Goal: Information Seeking & Learning: Learn about a topic

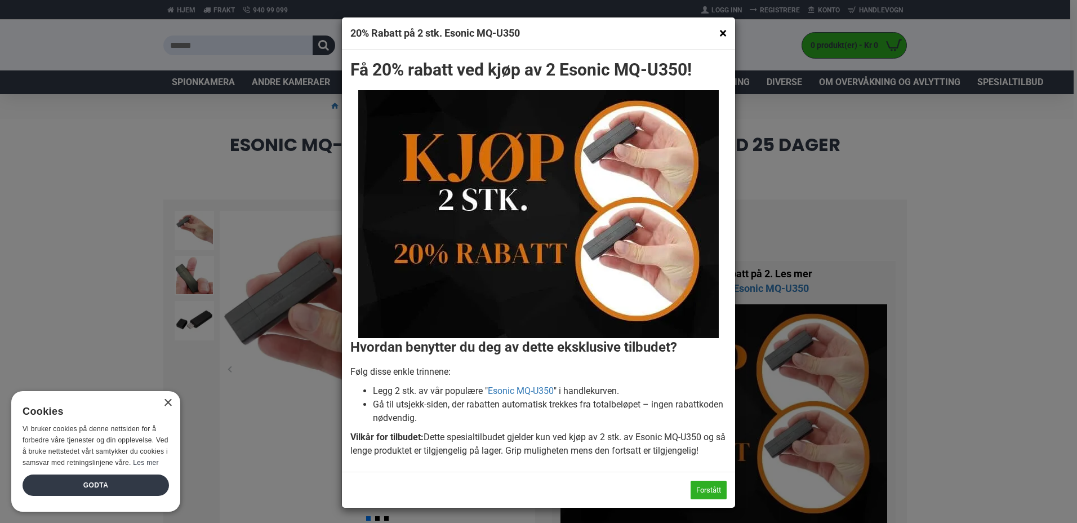
click at [719, 35] on button "×" at bounding box center [722, 33] width 7 height 14
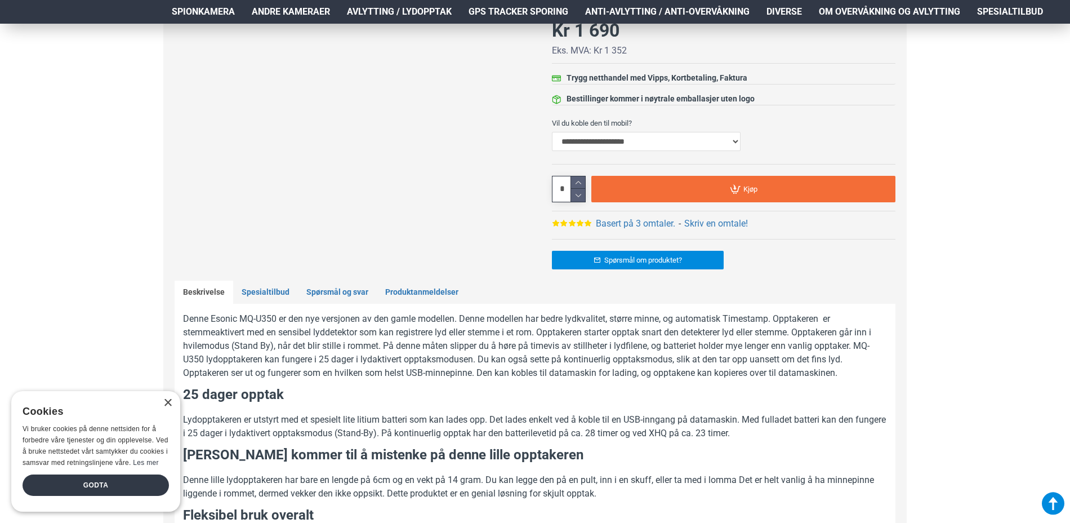
scroll to position [563, 0]
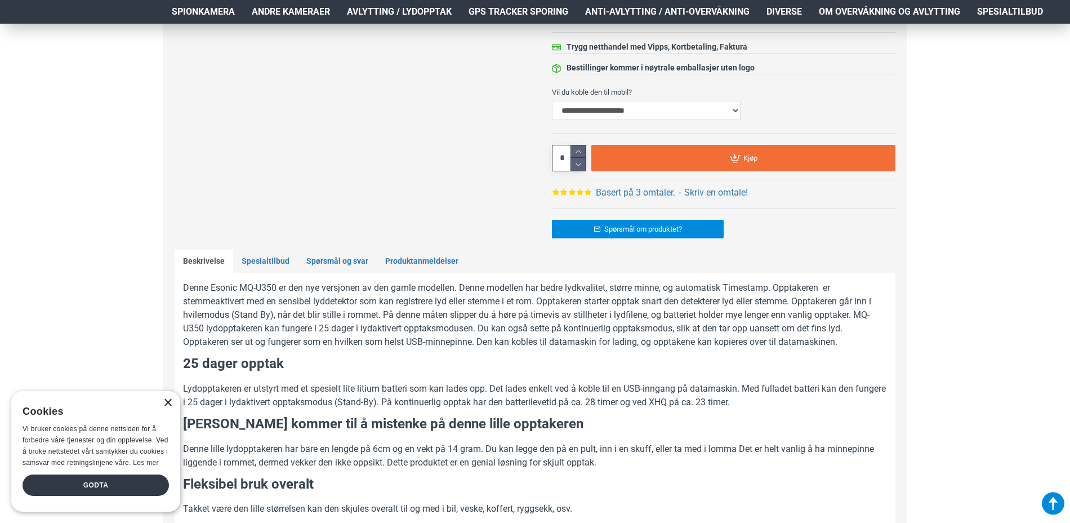
click at [171, 399] on div "×" at bounding box center [167, 403] width 8 height 8
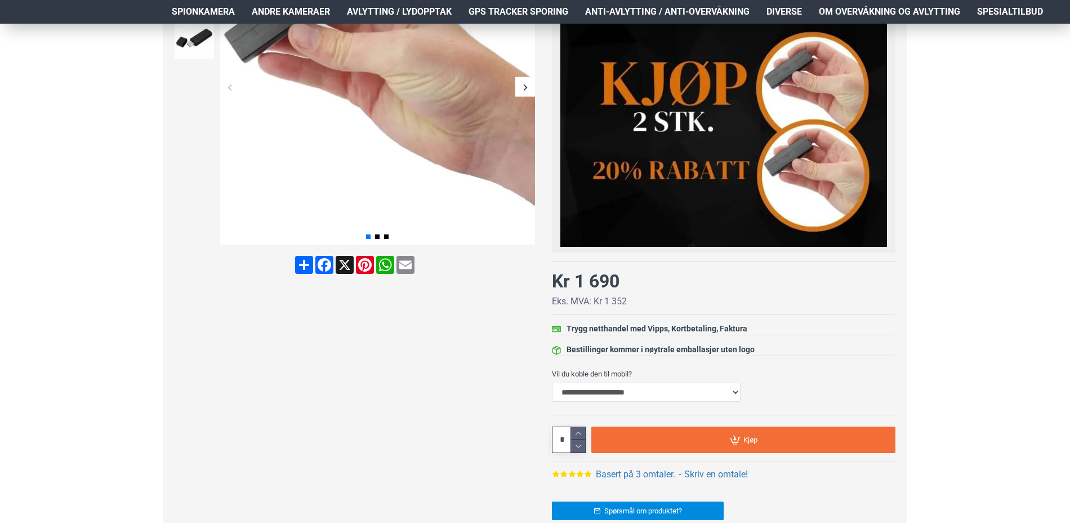
scroll to position [169, 0]
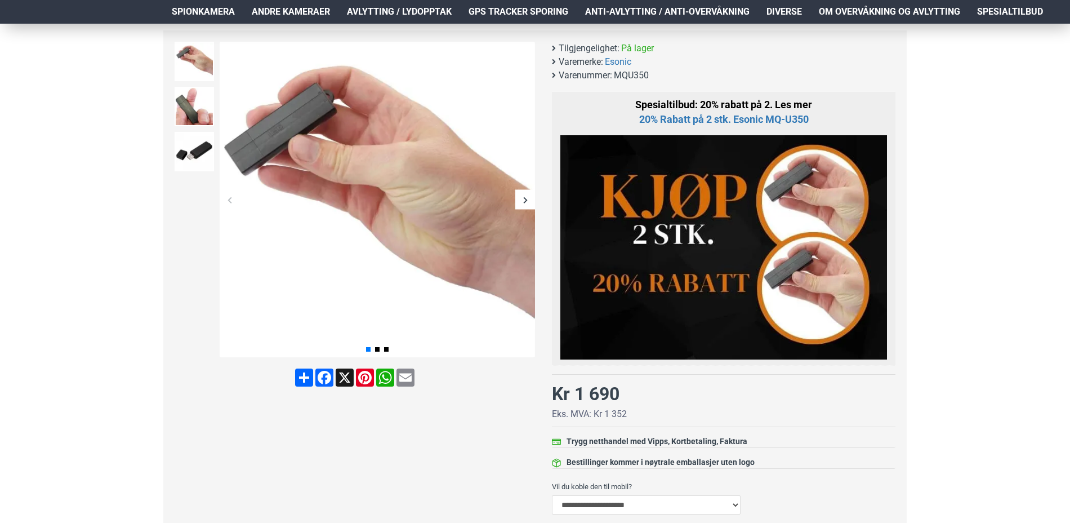
click at [530, 201] on div "Next slide" at bounding box center [525, 200] width 20 height 20
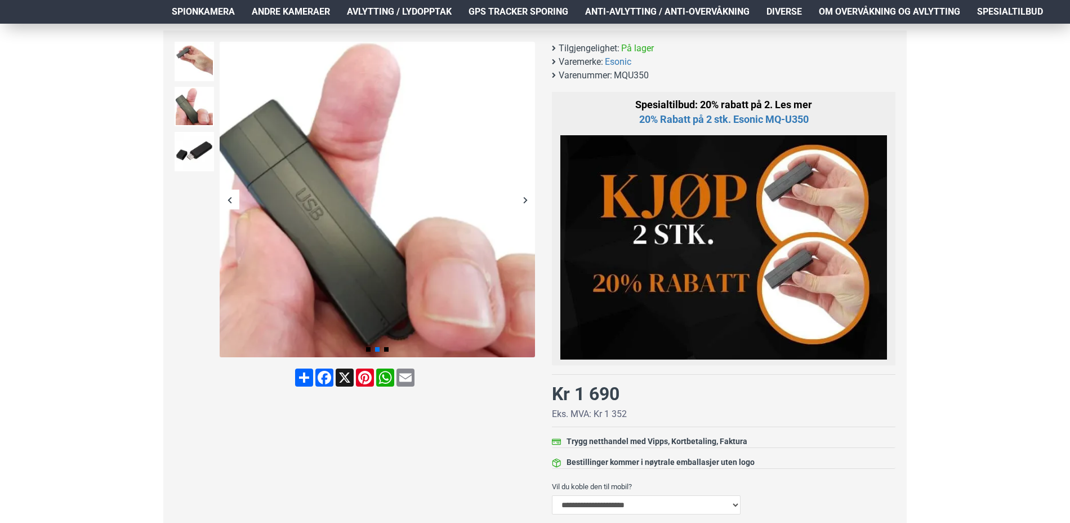
click at [530, 201] on div "Next slide" at bounding box center [525, 200] width 20 height 20
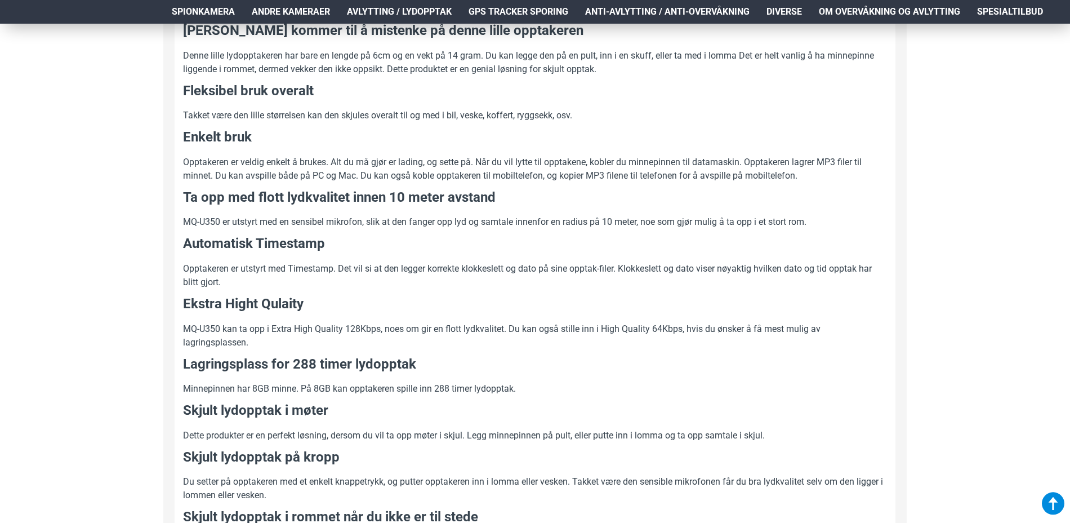
scroll to position [958, 0]
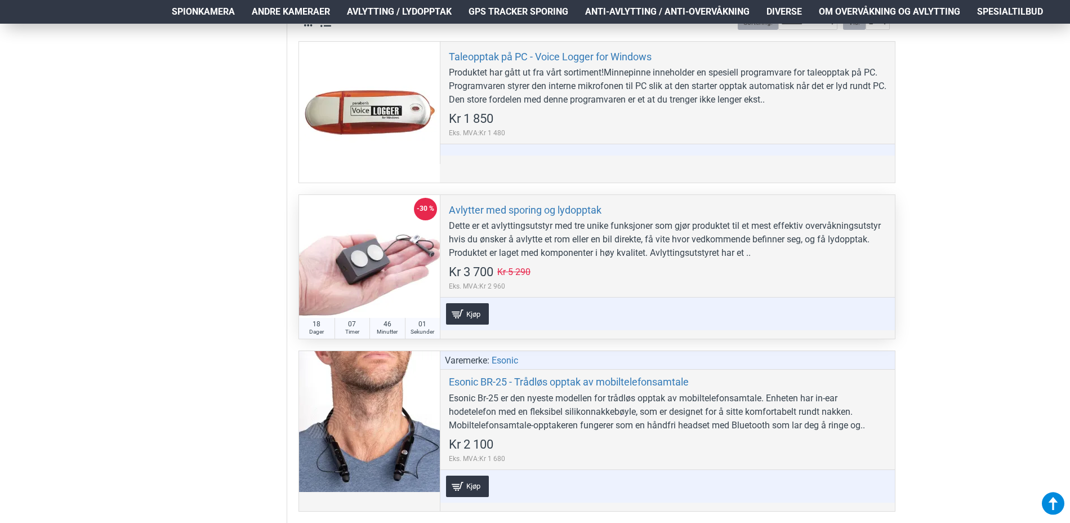
scroll to position [394, 0]
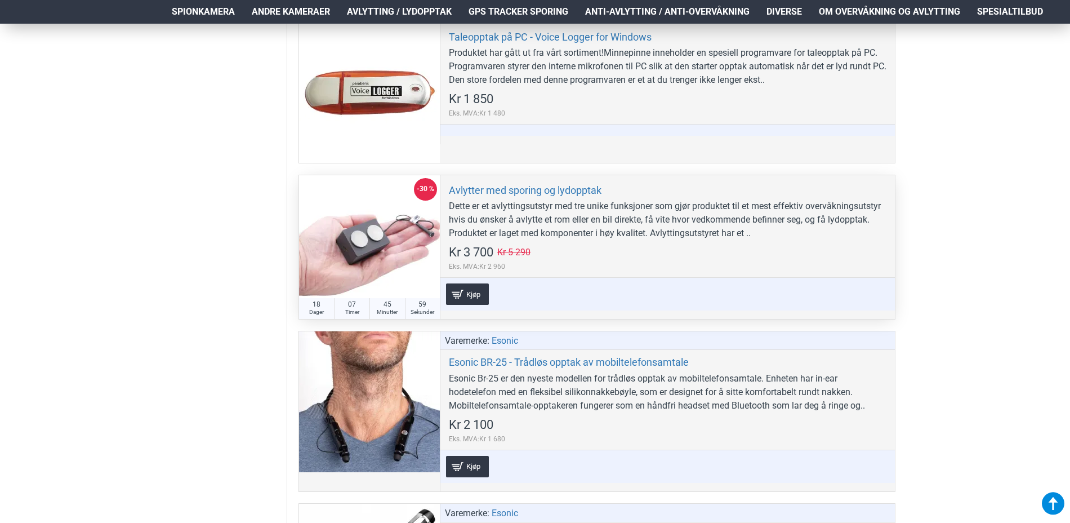
click at [740, 232] on div "Dette er et avlyttingsutstyr med tre unike funksjoner som gjør produktet til et…" at bounding box center [668, 219] width 438 height 41
click at [582, 186] on link "Avlytter med sporing og lydopptak" at bounding box center [525, 190] width 153 height 13
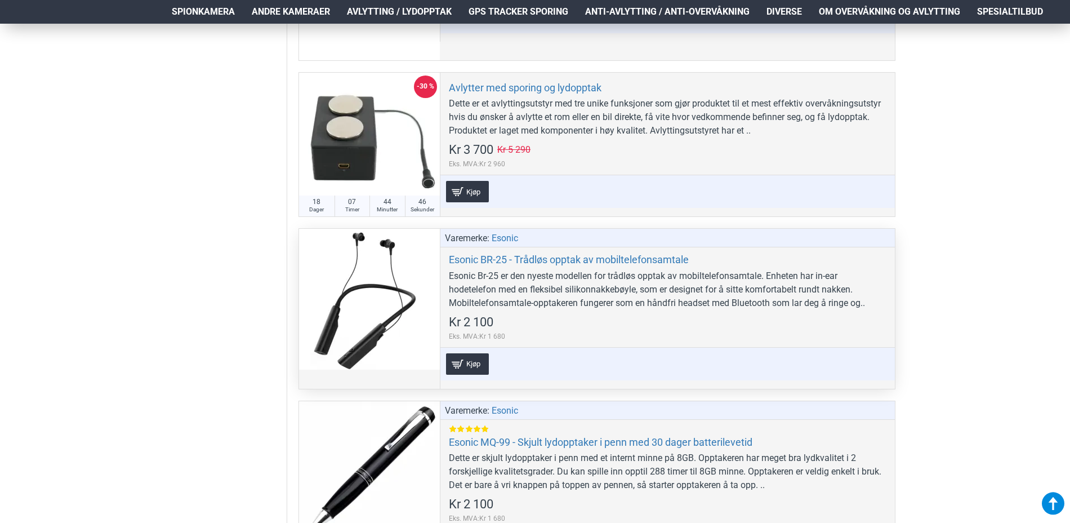
scroll to position [507, 0]
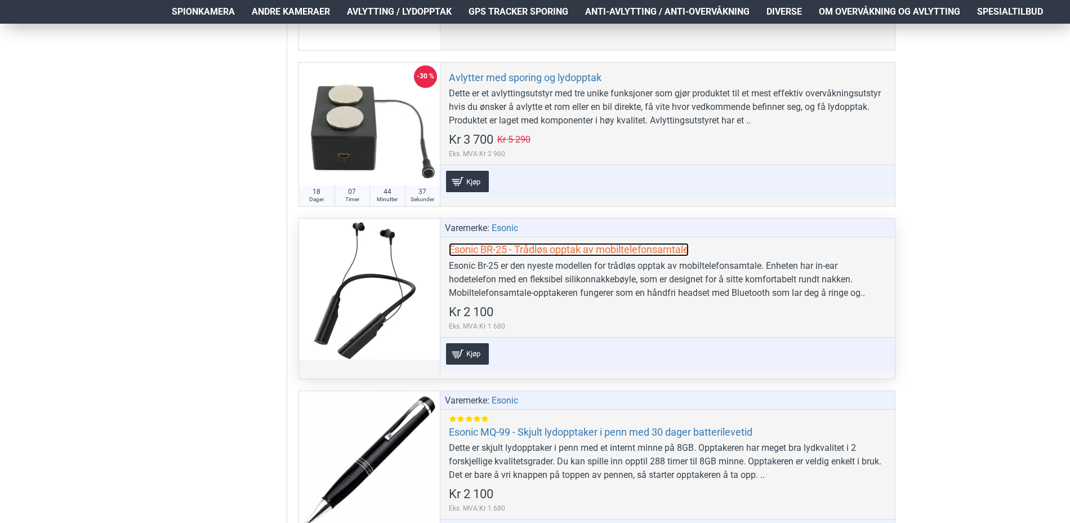
click at [562, 253] on link "Esonic BR-25 - Trådløs opptak av mobiltelefonsamtale" at bounding box center [569, 249] width 240 height 13
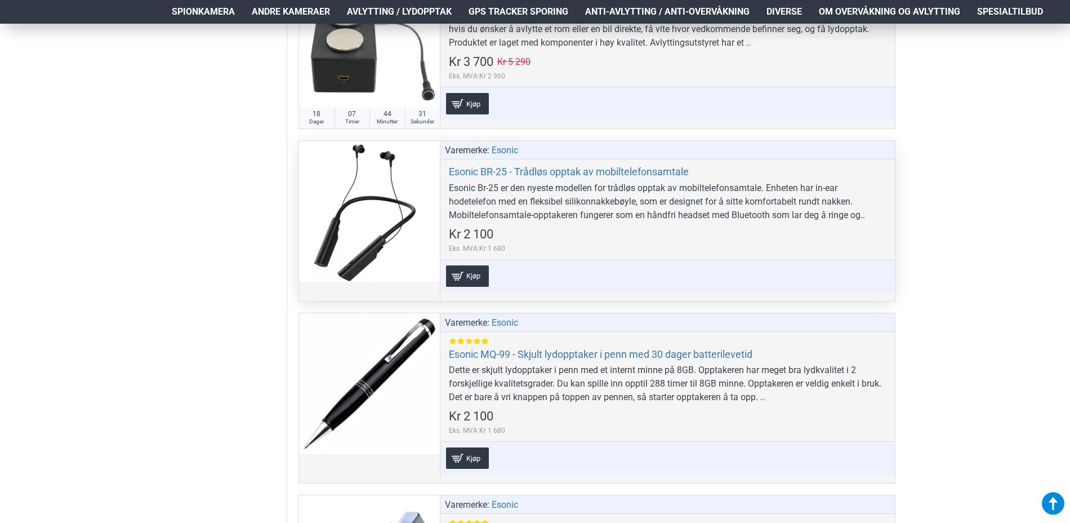
scroll to position [620, 0]
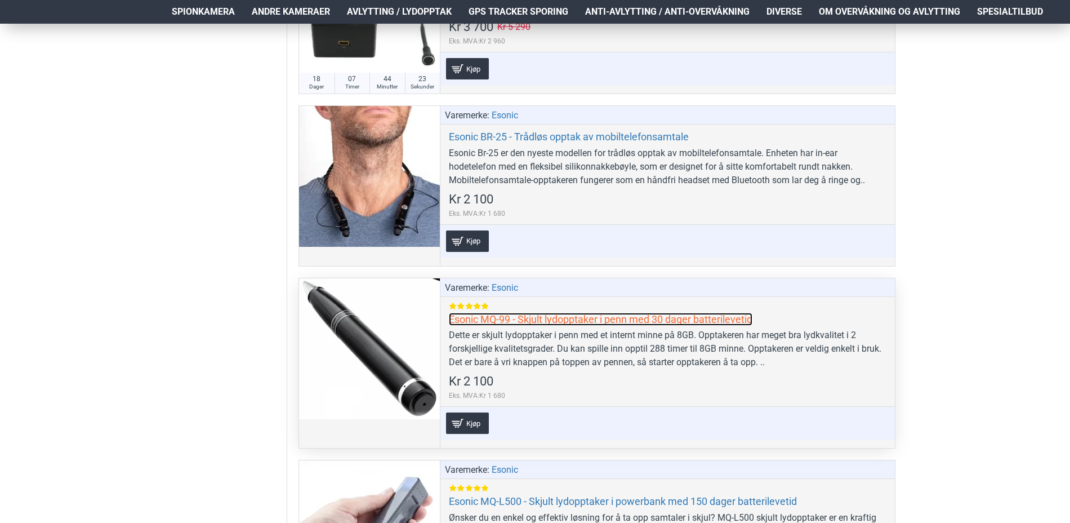
click at [564, 325] on link "Esonic MQ-99 - Skjult lydopptaker i penn med 30 dager batterilevetid" at bounding box center [601, 319] width 304 height 13
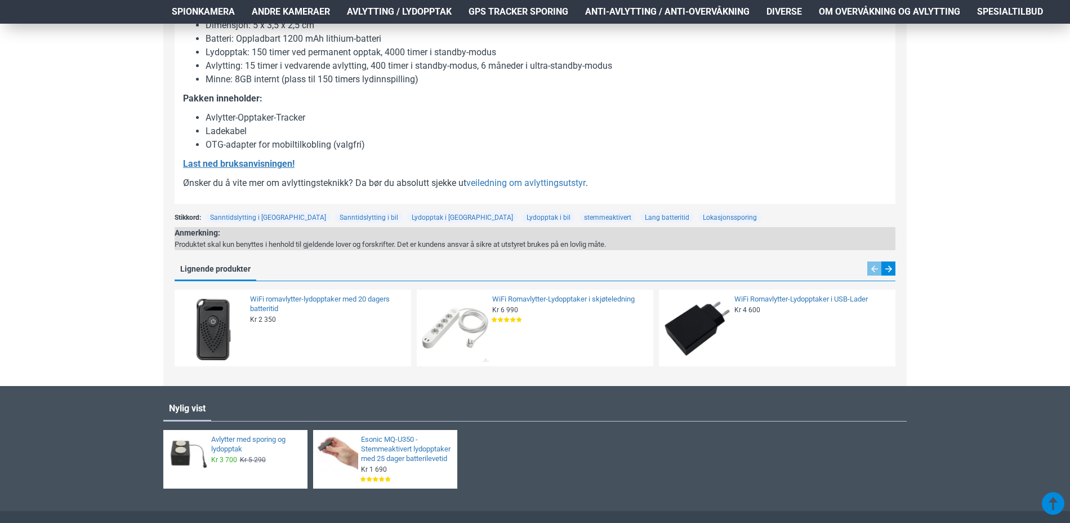
scroll to position [1014, 0]
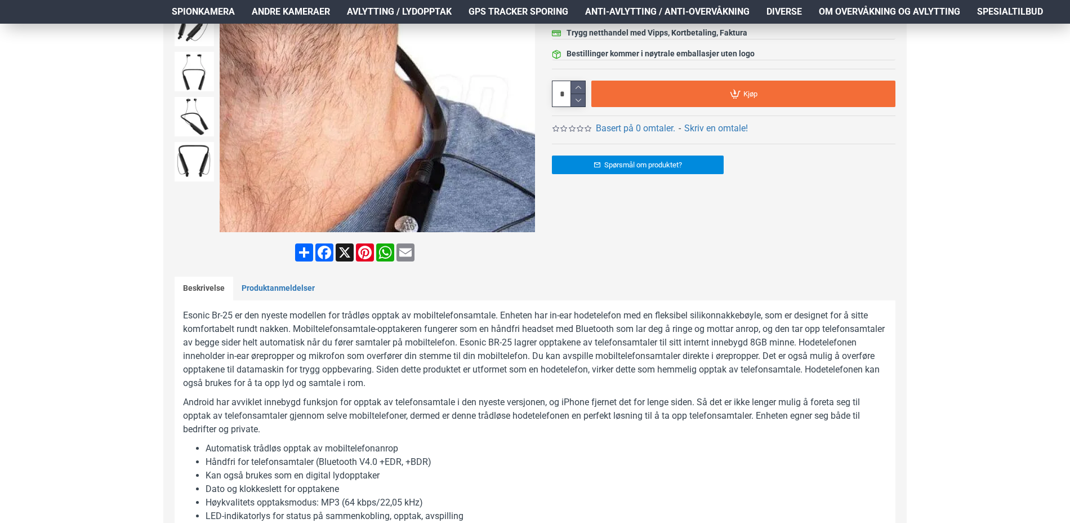
scroll to position [338, 0]
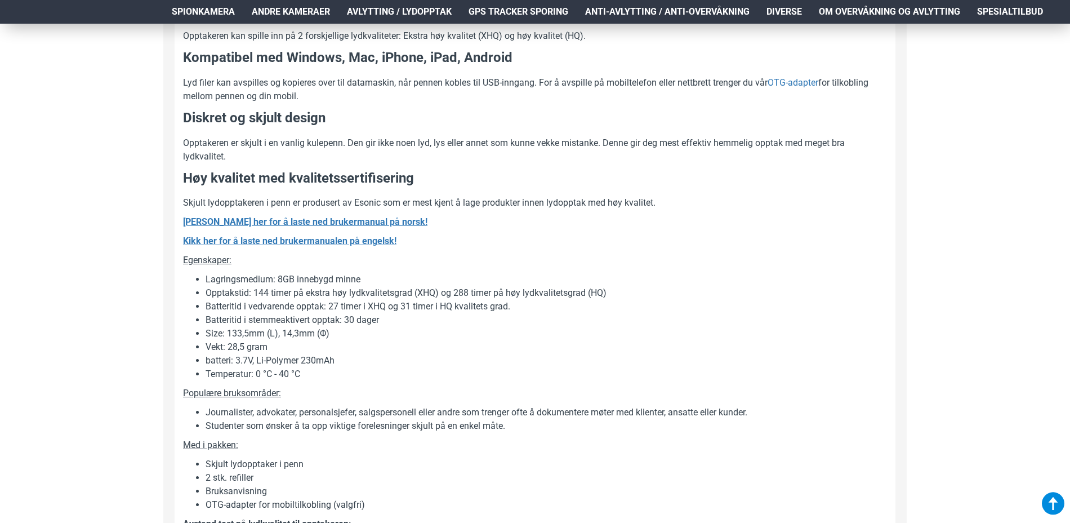
scroll to position [1014, 0]
